Goal: Information Seeking & Learning: Learn about a topic

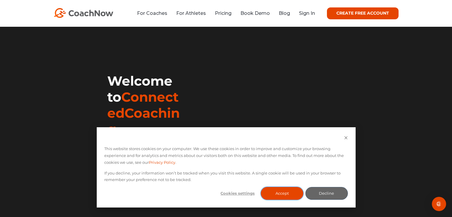
click at [276, 194] on button "Accept" at bounding box center [282, 193] width 43 height 13
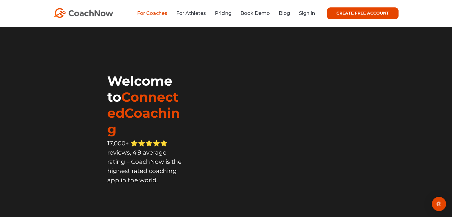
click at [153, 14] on link "For Coaches" at bounding box center [152, 13] width 30 height 6
